Goal: Use online tool/utility: Utilize a website feature to perform a specific function

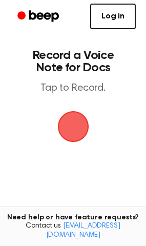
click at [75, 126] on span "button" at bounding box center [73, 126] width 29 height 29
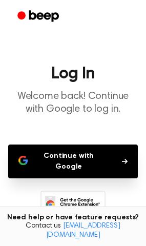
click at [91, 154] on button "Continue with Google" at bounding box center [73, 162] width 130 height 34
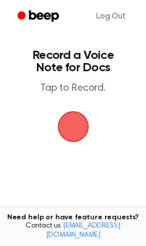
click at [80, 119] on span "button" at bounding box center [73, 126] width 29 height 29
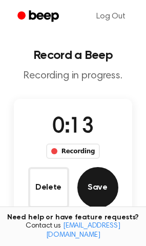
click at [103, 184] on button "Save" at bounding box center [97, 187] width 41 height 41
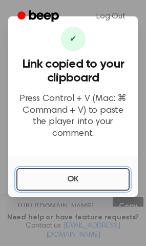
click at [96, 170] on button "OK" at bounding box center [72, 179] width 113 height 23
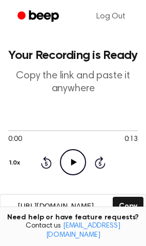
click at [69, 152] on icon "Play Audio" at bounding box center [73, 162] width 26 height 26
